Goal: Information Seeking & Learning: Learn about a topic

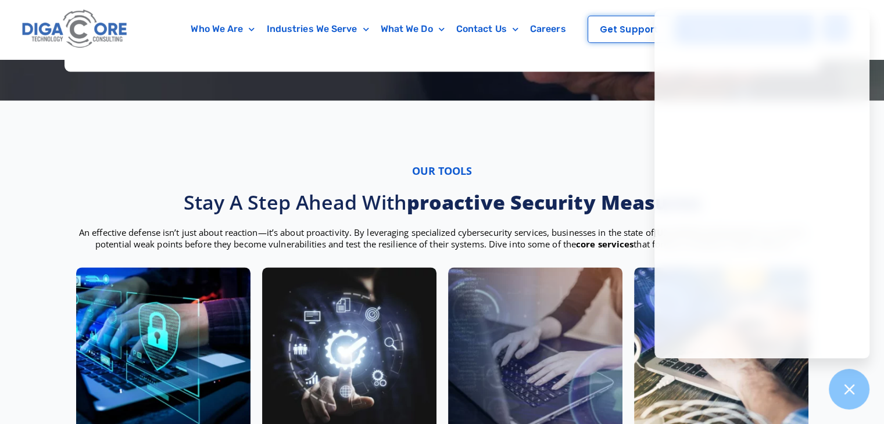
scroll to position [1719, 0]
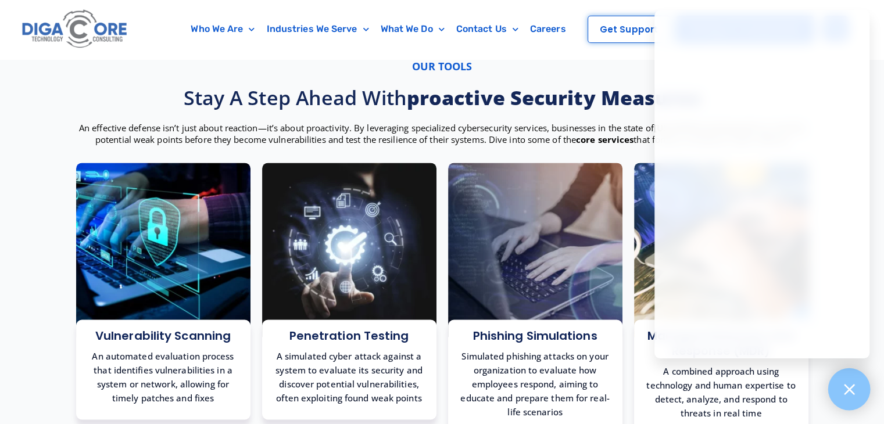
click at [849, 391] on icon at bounding box center [849, 389] width 10 height 10
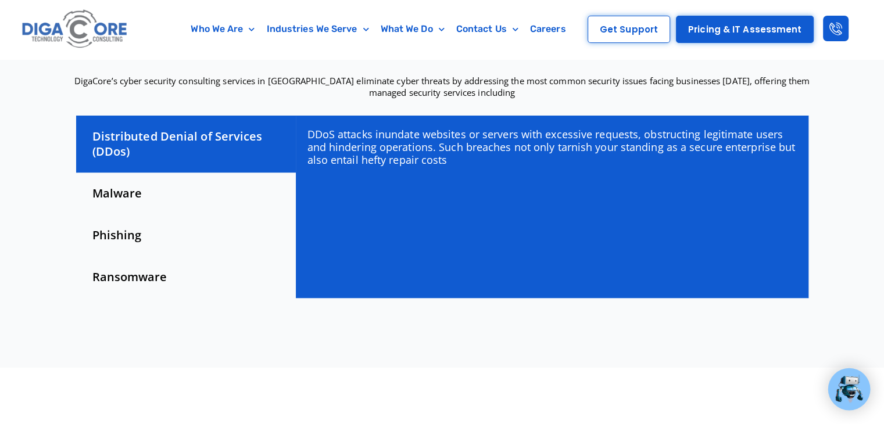
scroll to position [343, 0]
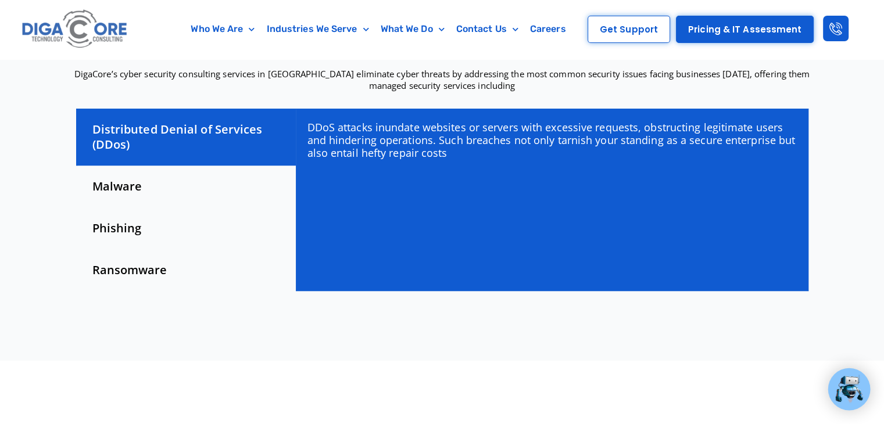
click at [142, 189] on div "Malware" at bounding box center [186, 187] width 220 height 42
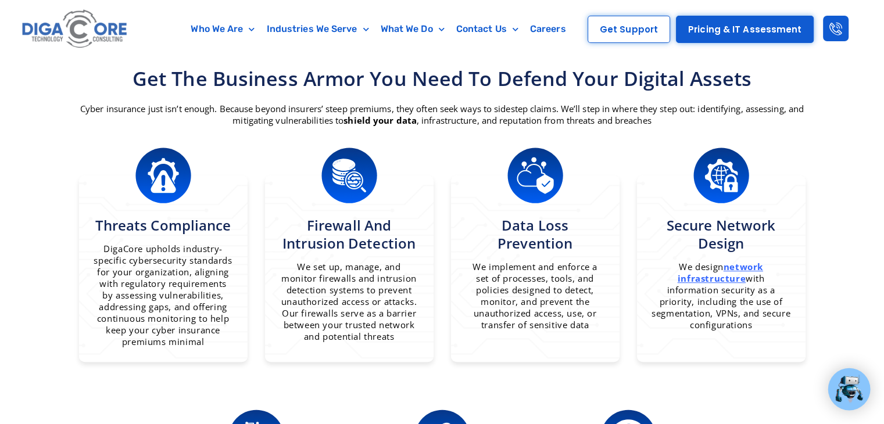
scroll to position [728, 0]
click at [465, 113] on p "Cyber insurance just isn’t enough. Because beyond insurers’ steep premiums, the…" at bounding box center [442, 114] width 744 height 23
click at [515, 112] on p "Cyber insurance just isn’t enough. Because beyond insurers’ steep premiums, the…" at bounding box center [442, 114] width 744 height 23
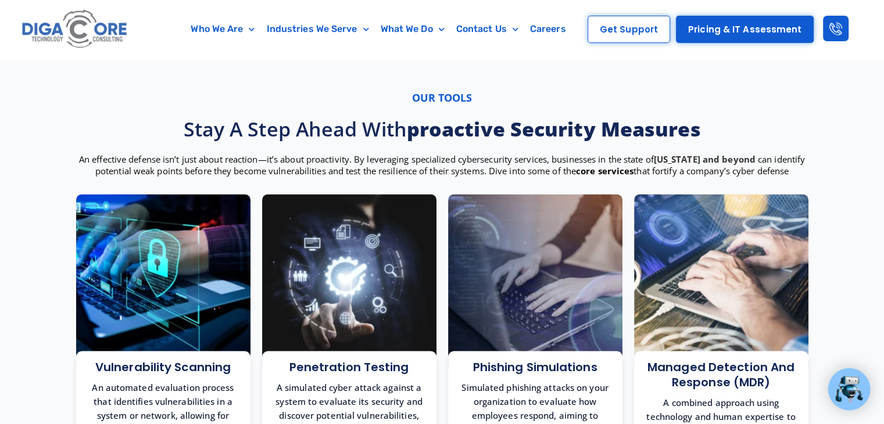
scroll to position [1691, 0]
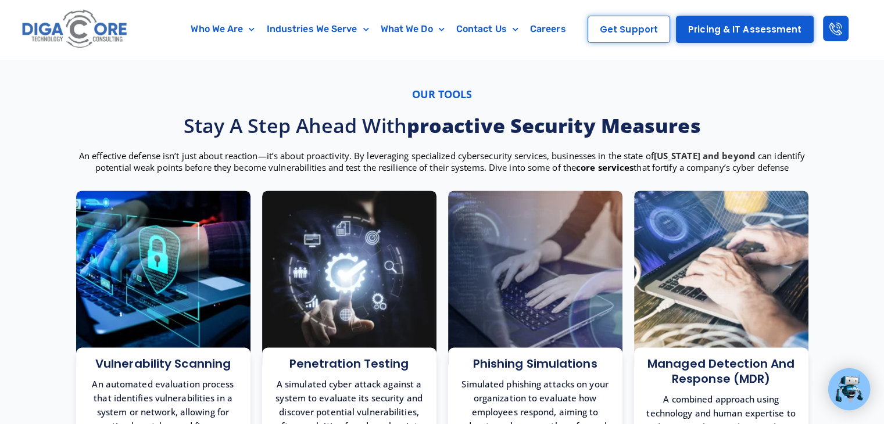
click at [394, 170] on p "An effective defense isn’t just about reaction—it’s about proactivity. By lever…" at bounding box center [442, 161] width 744 height 23
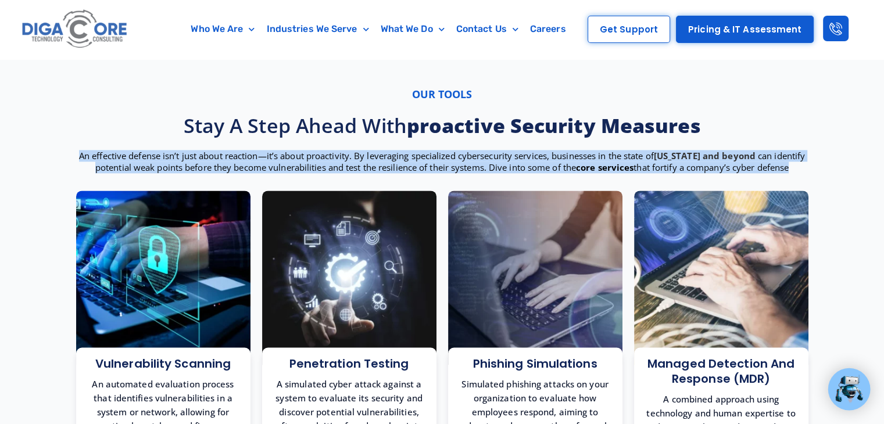
click at [394, 170] on p "An effective defense isn’t just about reaction—it’s about proactivity. By lever…" at bounding box center [442, 161] width 744 height 23
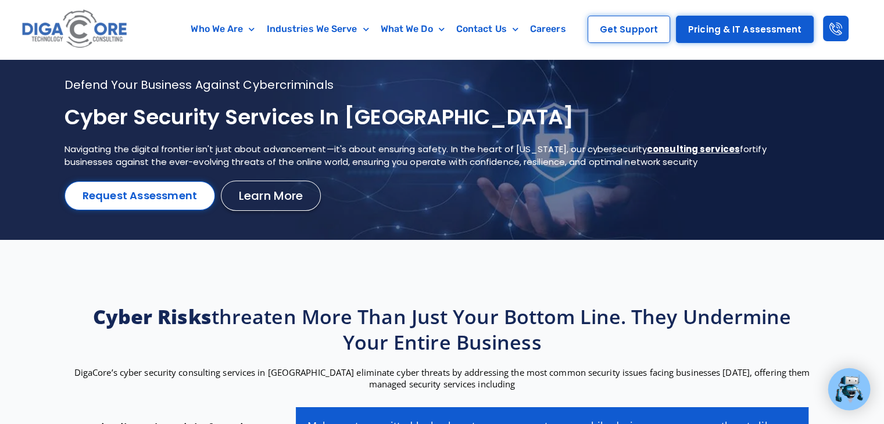
scroll to position [0, 0]
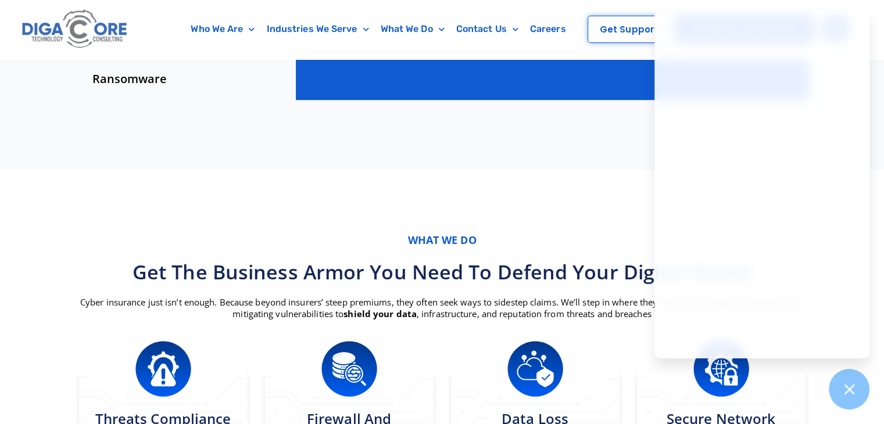
scroll to position [656, 0]
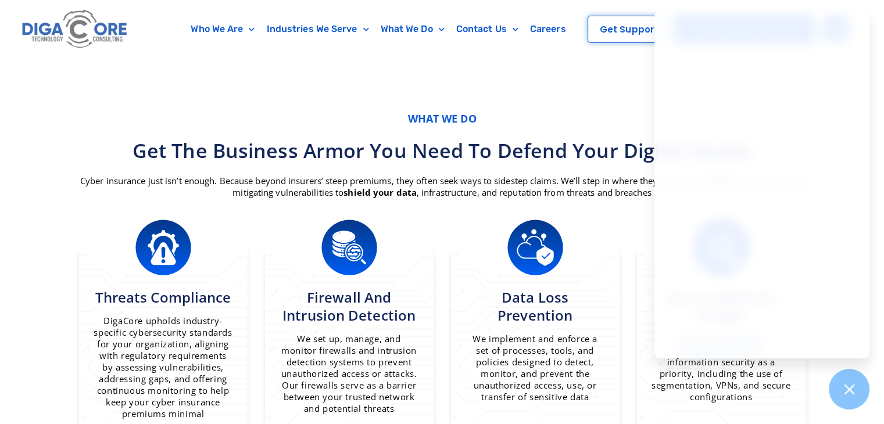
click at [299, 180] on p "Cyber insurance just isn’t enough. Because beyond insurers’ steep premiums, the…" at bounding box center [442, 186] width 744 height 23
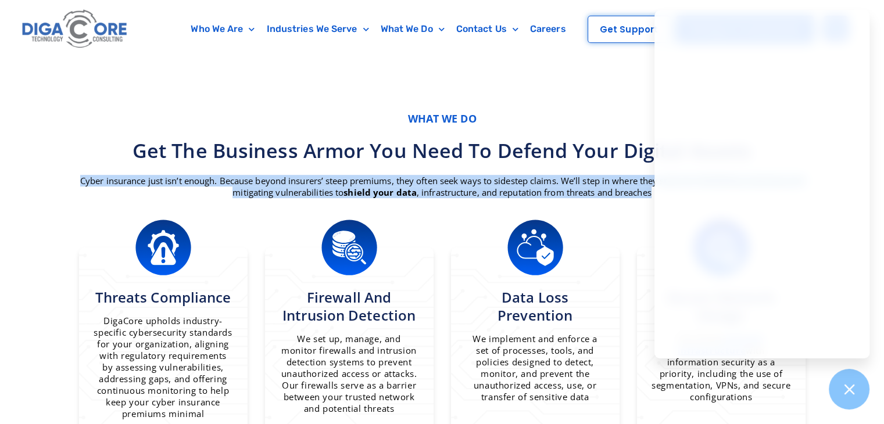
click at [299, 180] on p "Cyber insurance just isn’t enough. Because beyond insurers’ steep premiums, the…" at bounding box center [442, 186] width 744 height 23
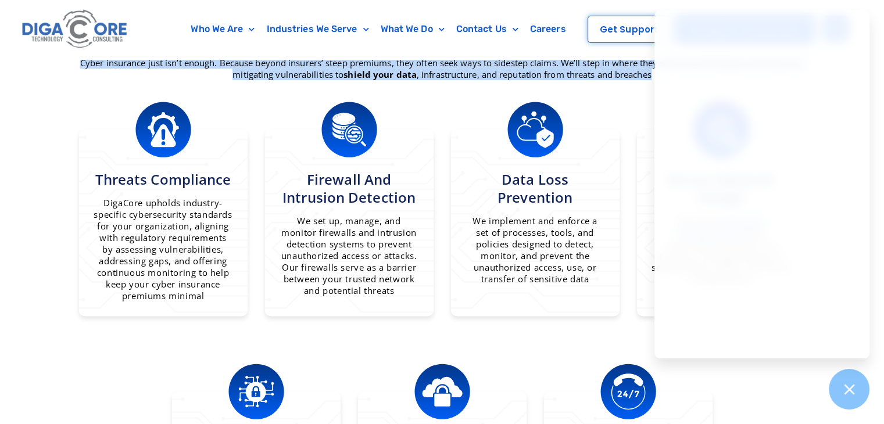
scroll to position [774, 0]
click at [856, 388] on icon at bounding box center [849, 389] width 15 height 15
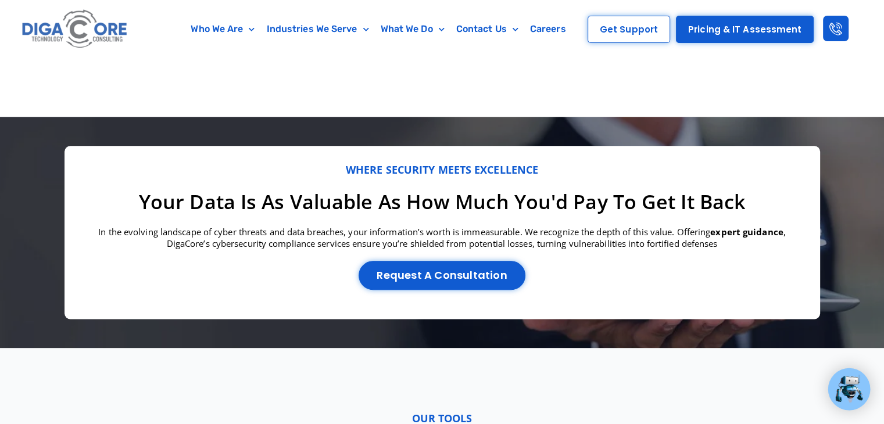
scroll to position [1367, 0]
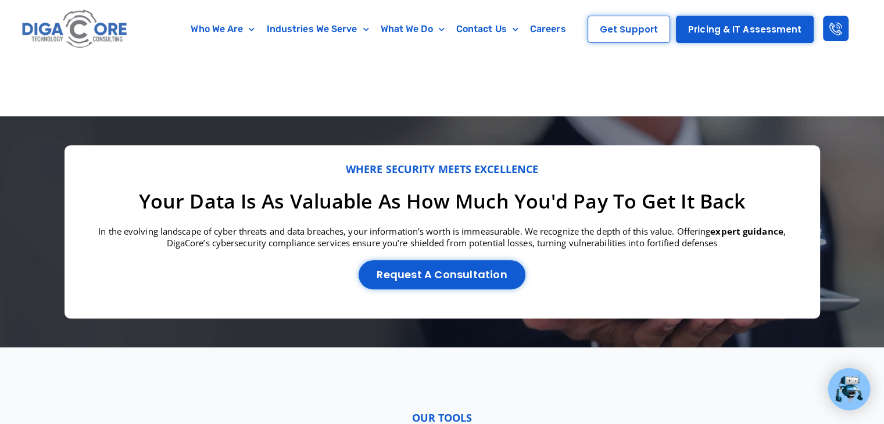
click at [326, 213] on h3 "Your data is as valuable as how much you'd pay to get it back" at bounding box center [442, 201] width 721 height 26
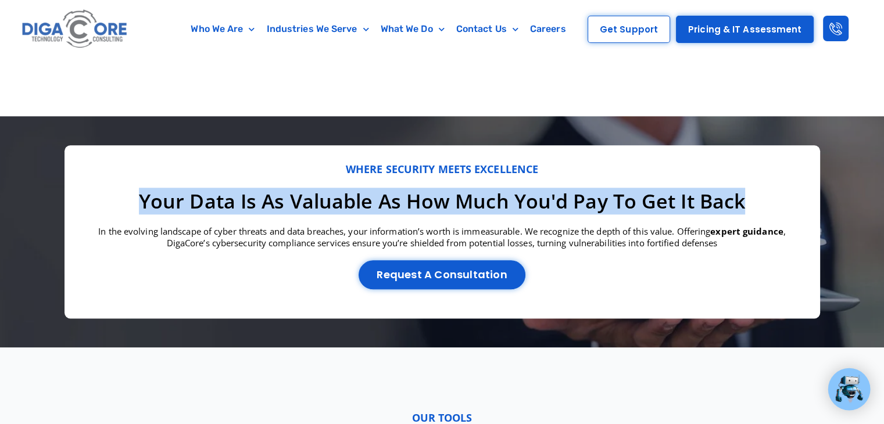
click at [326, 213] on h3 "Your data is as valuable as how much you'd pay to get it back" at bounding box center [442, 201] width 721 height 26
click at [453, 211] on h3 "Your data is as valuable as how much you'd pay to get it back" at bounding box center [442, 201] width 721 height 26
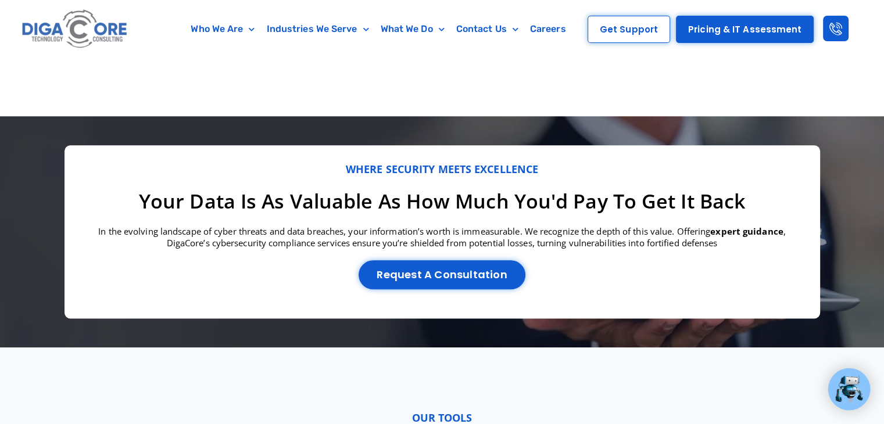
click at [568, 206] on h3 "Your data is as valuable as how much you'd pay to get it back" at bounding box center [442, 201] width 721 height 26
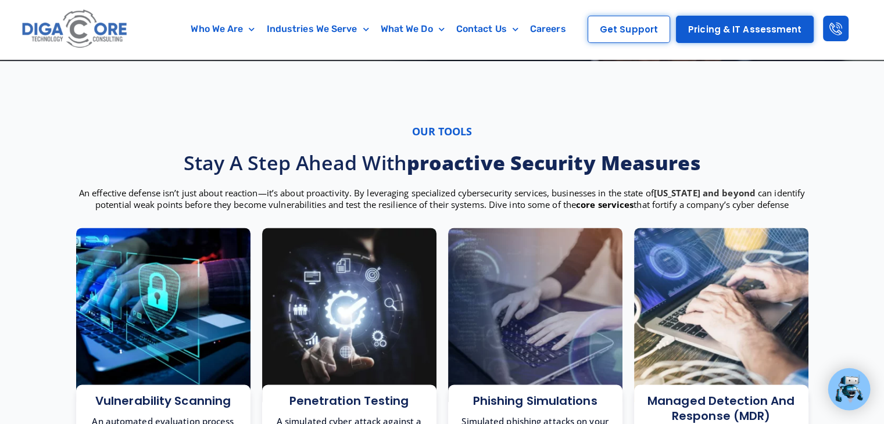
scroll to position [1660, 0]
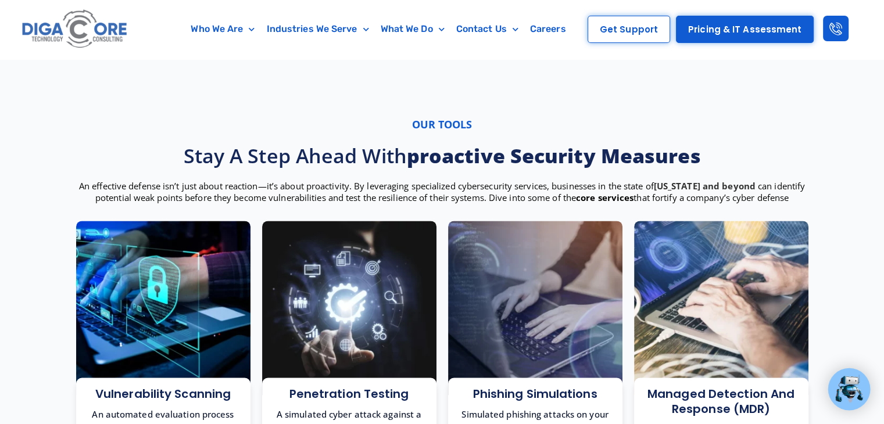
click at [358, 162] on h3 "Stay a step ahead with proactive security measures" at bounding box center [442, 156] width 744 height 26
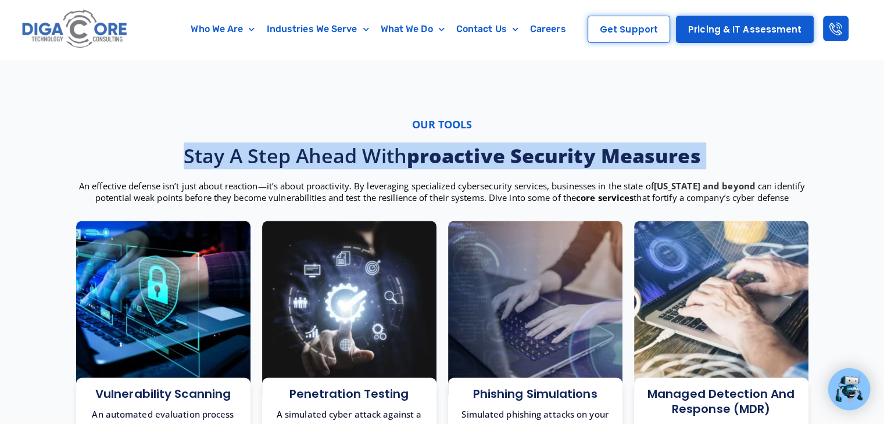
click at [358, 162] on h3 "Stay a step ahead with proactive security measures" at bounding box center [442, 156] width 744 height 26
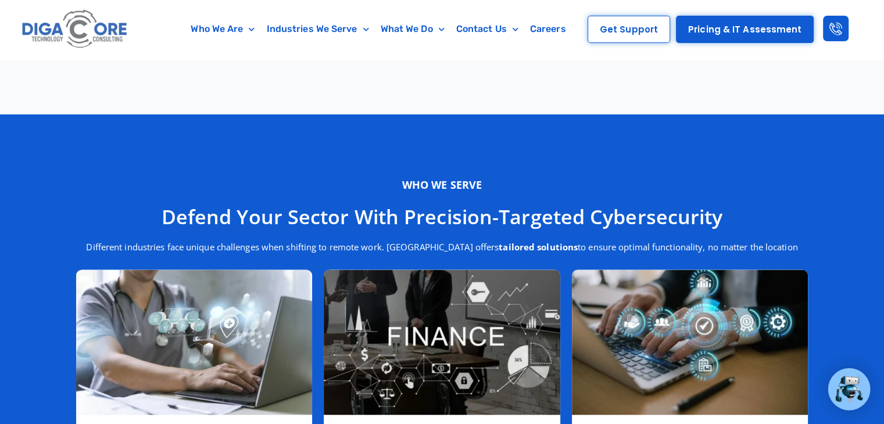
scroll to position [2206, 0]
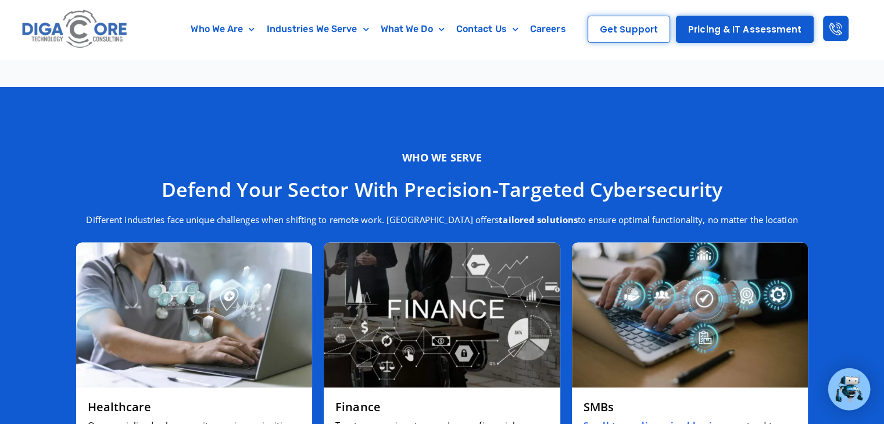
click at [291, 202] on h3 "defend your sector with precision-targeted cybersecurity" at bounding box center [442, 189] width 744 height 26
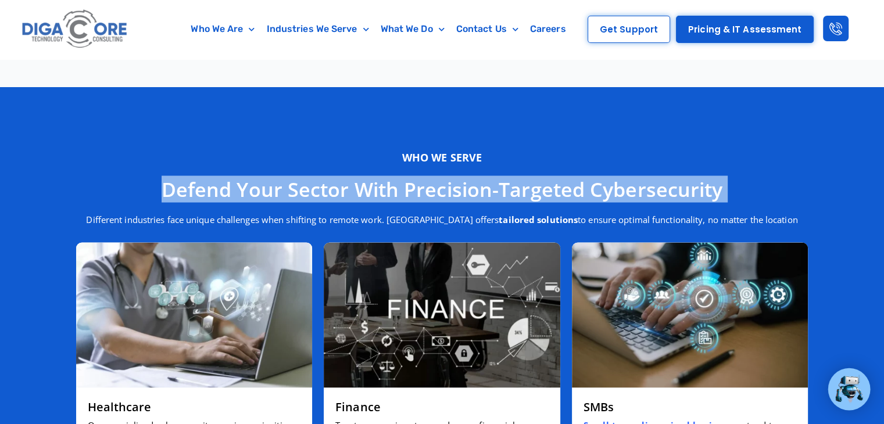
click at [291, 202] on h3 "defend your sector with precision-targeted cybersecurity" at bounding box center [442, 189] width 744 height 26
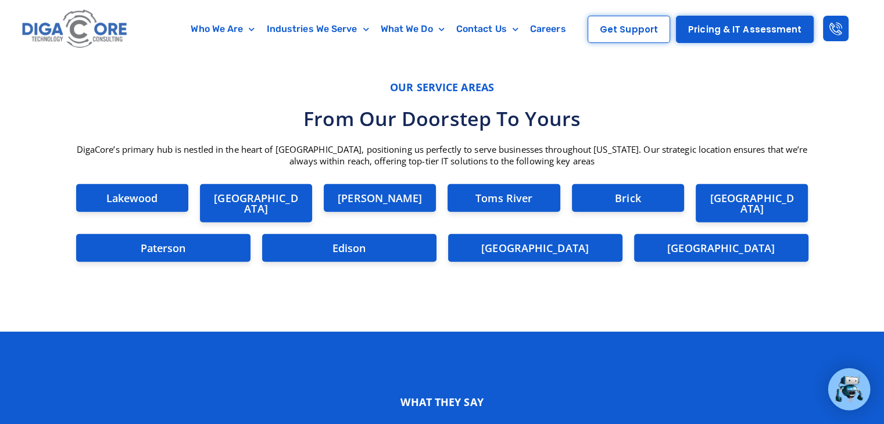
scroll to position [2755, 0]
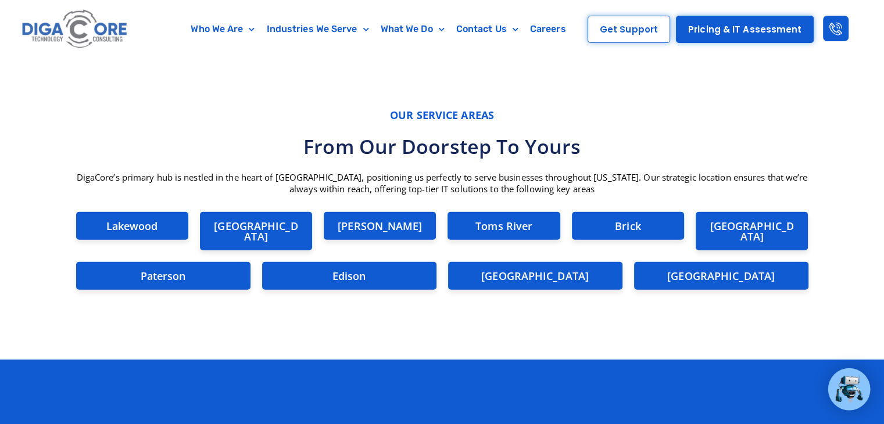
click at [57, 22] on img at bounding box center [75, 29] width 112 height 47
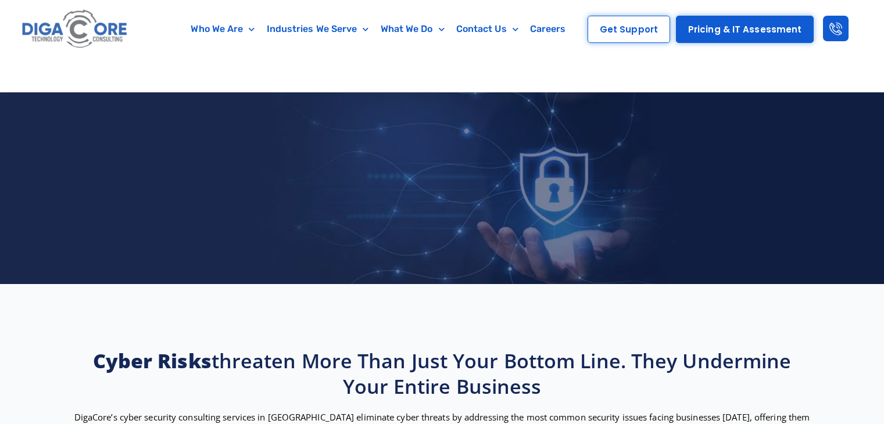
scroll to position [2755, 0]
